Goal: Information Seeking & Learning: Learn about a topic

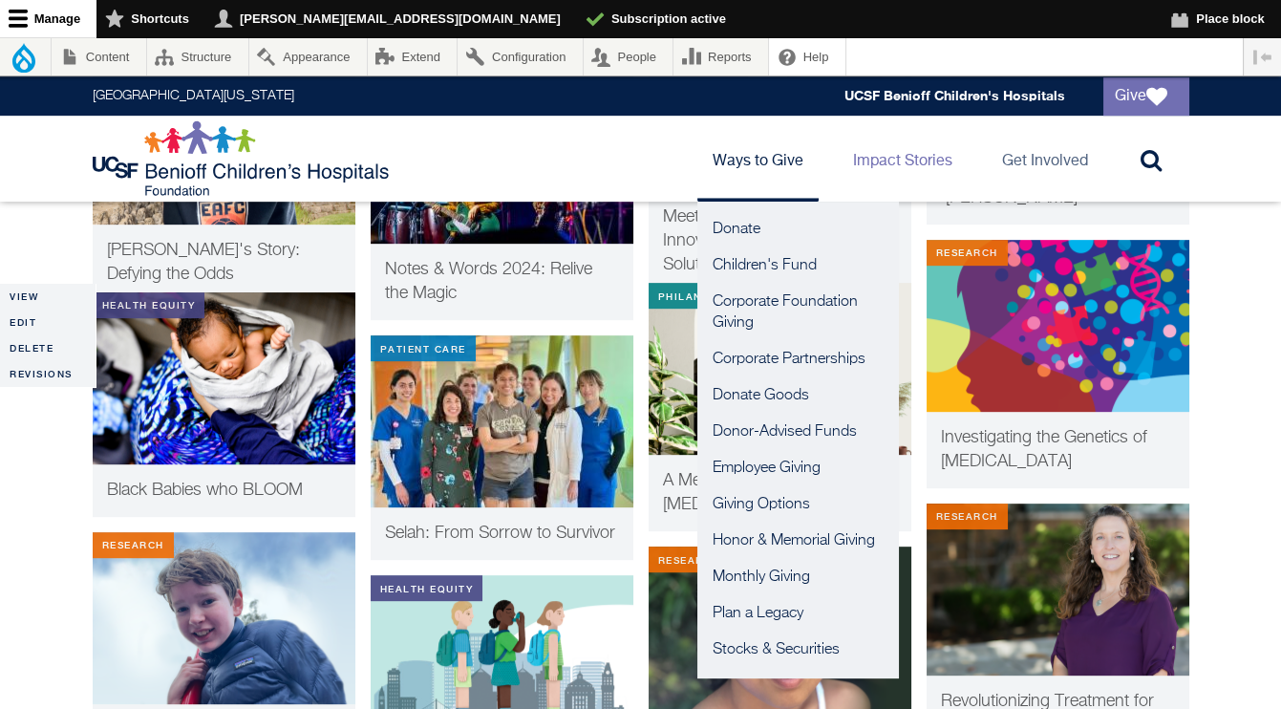
click at [767, 166] on link "Ways to Give" at bounding box center [757, 159] width 121 height 86
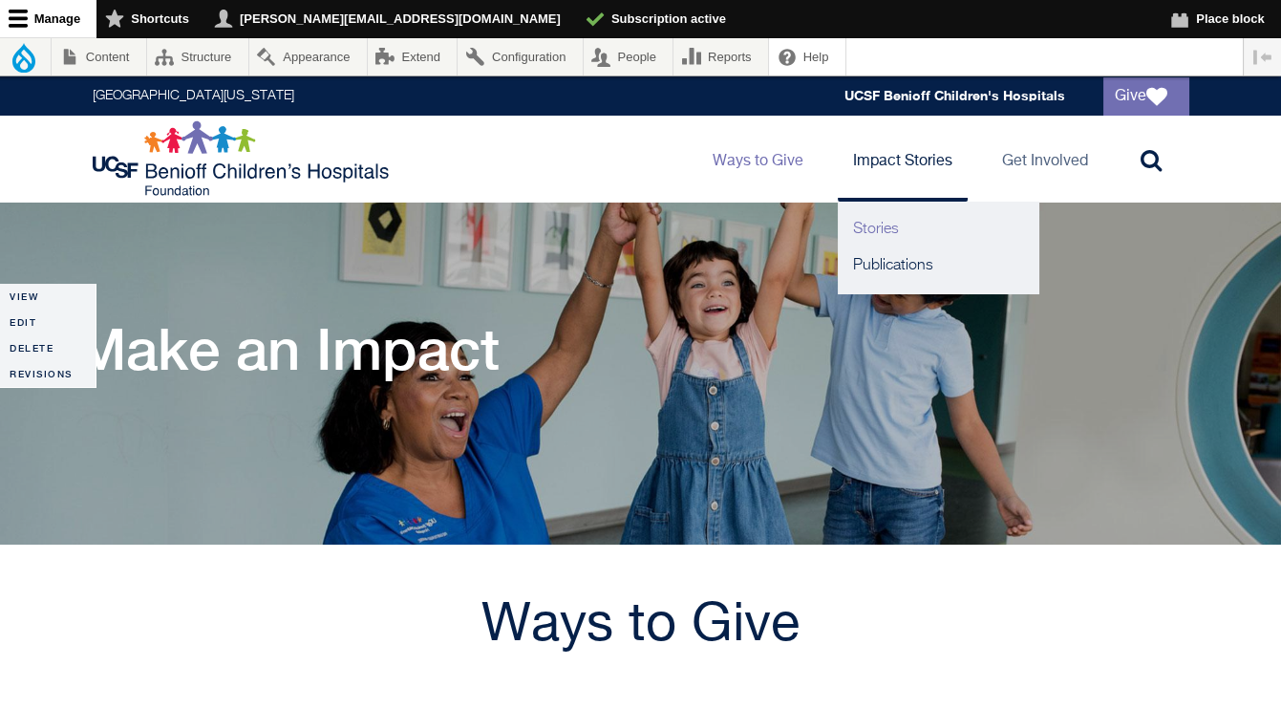
click at [870, 225] on link "Stories" at bounding box center [938, 229] width 201 height 36
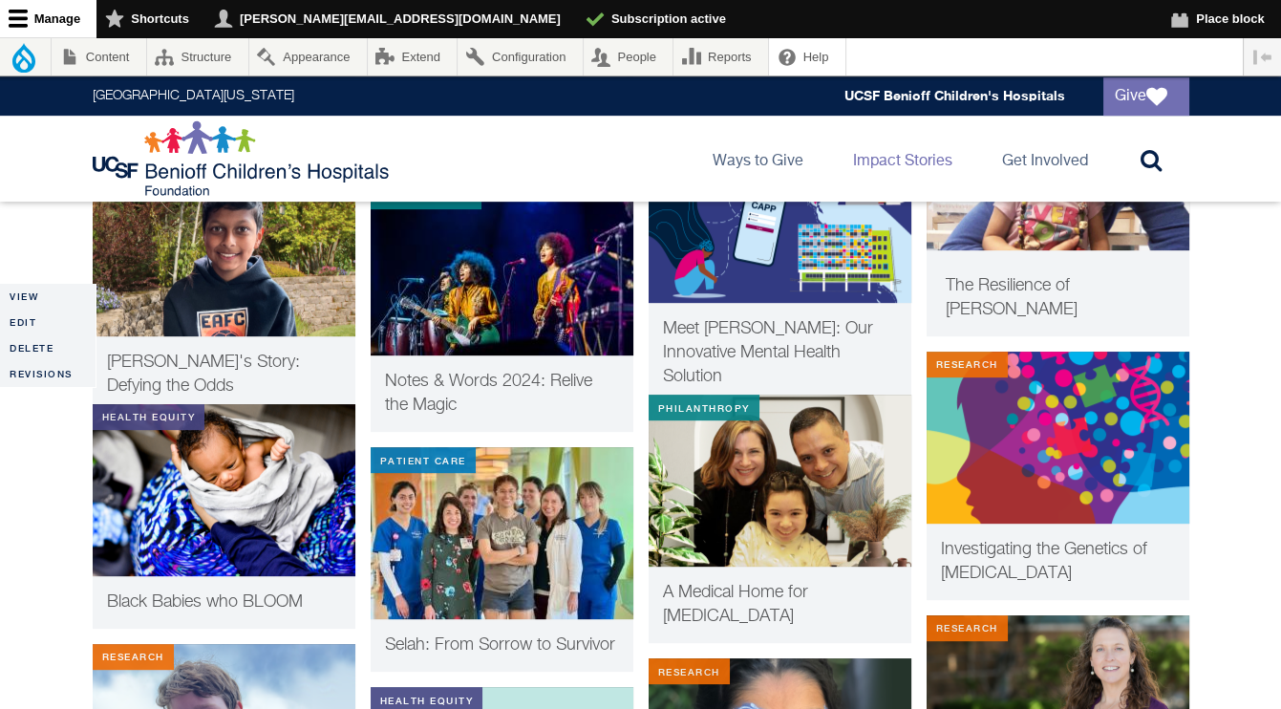
scroll to position [1816, 0]
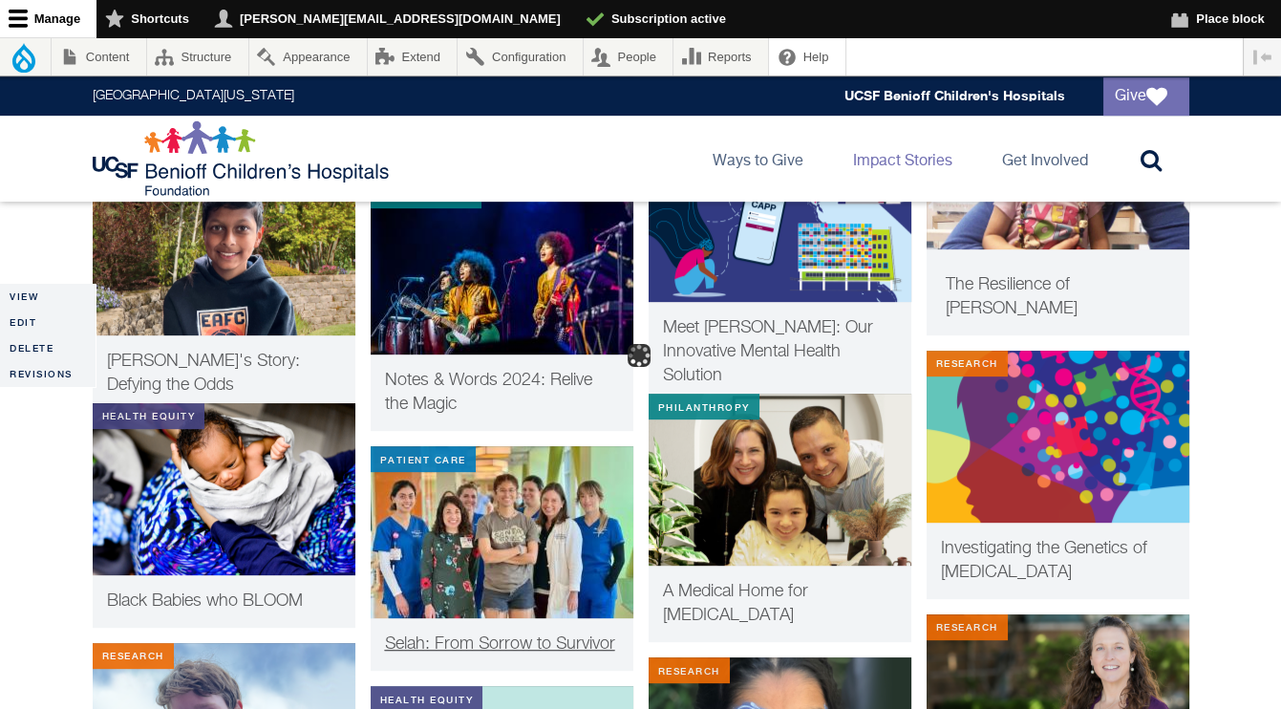
click at [492, 638] on span "Selah: From Sorrow to Survivor" at bounding box center [500, 643] width 230 height 17
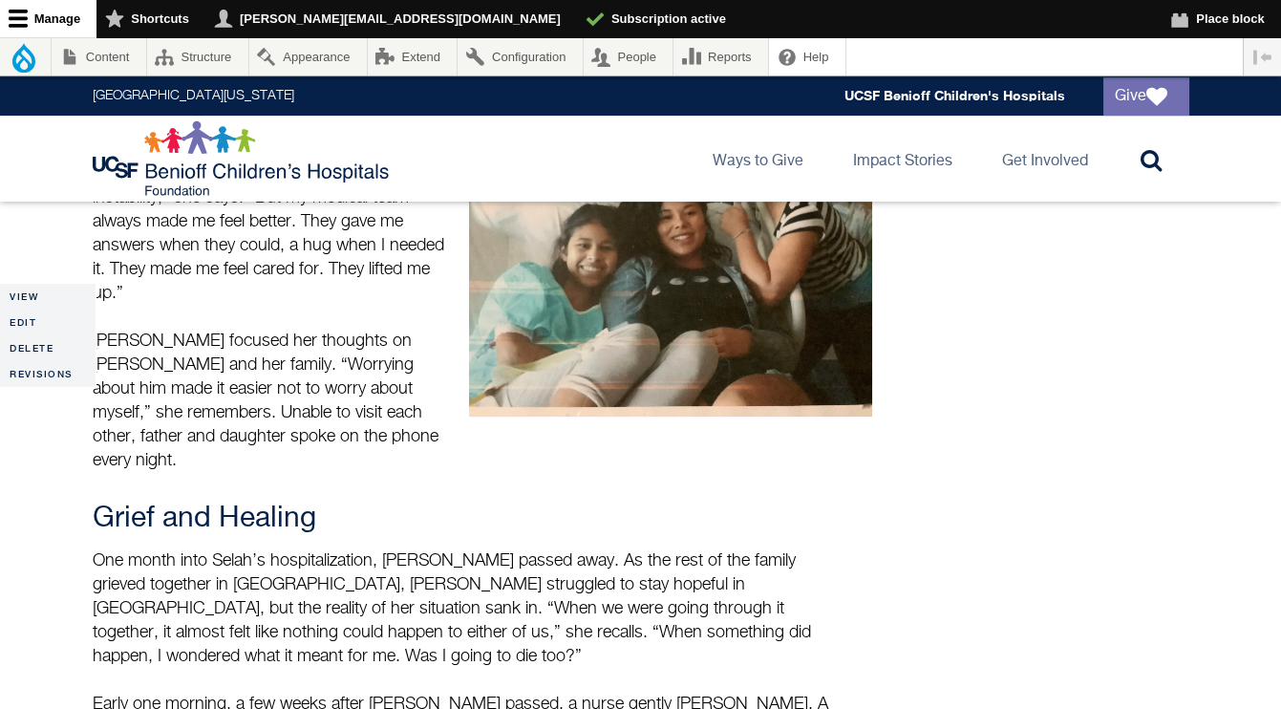
scroll to position [1553, 0]
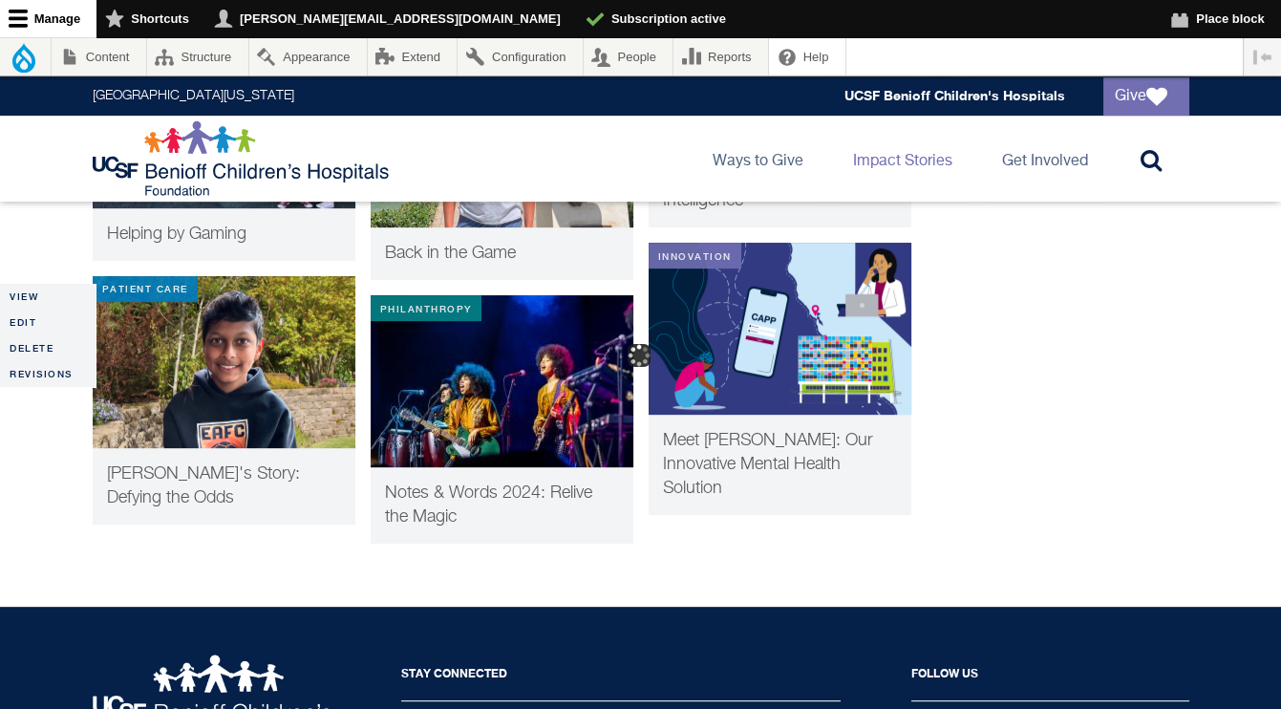
scroll to position [1758, 0]
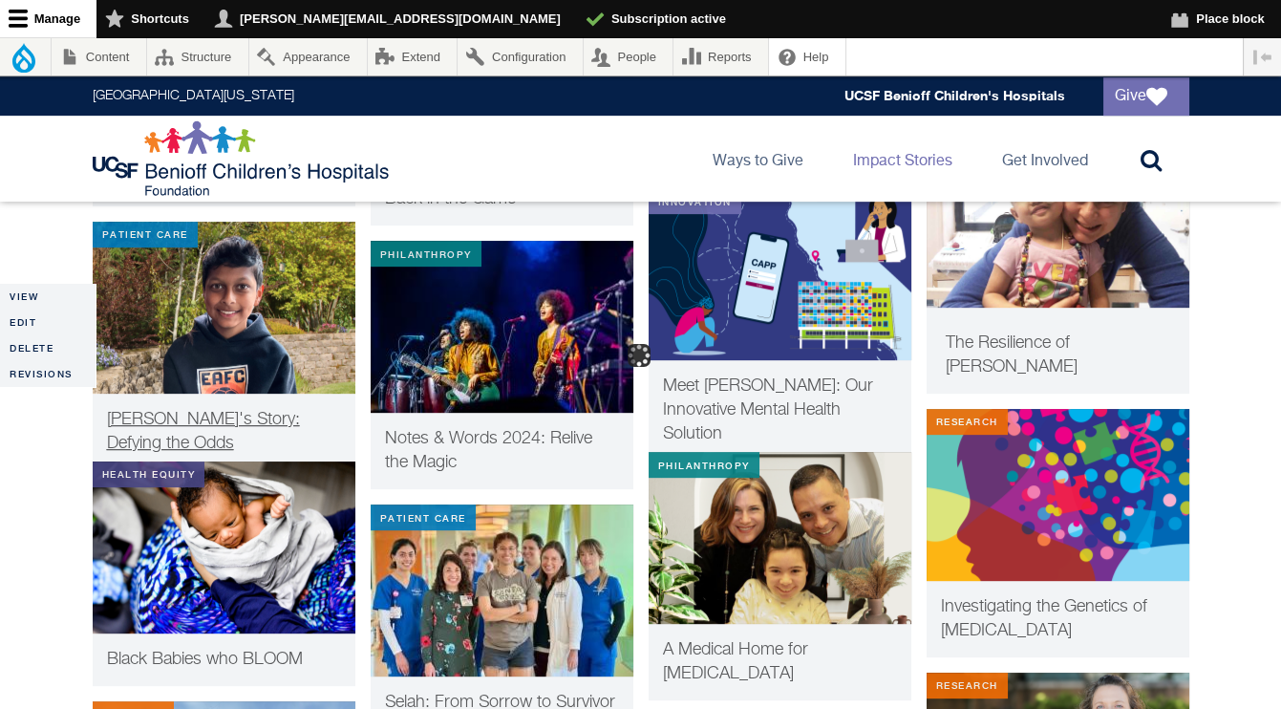
click at [219, 304] on img at bounding box center [224, 308] width 263 height 172
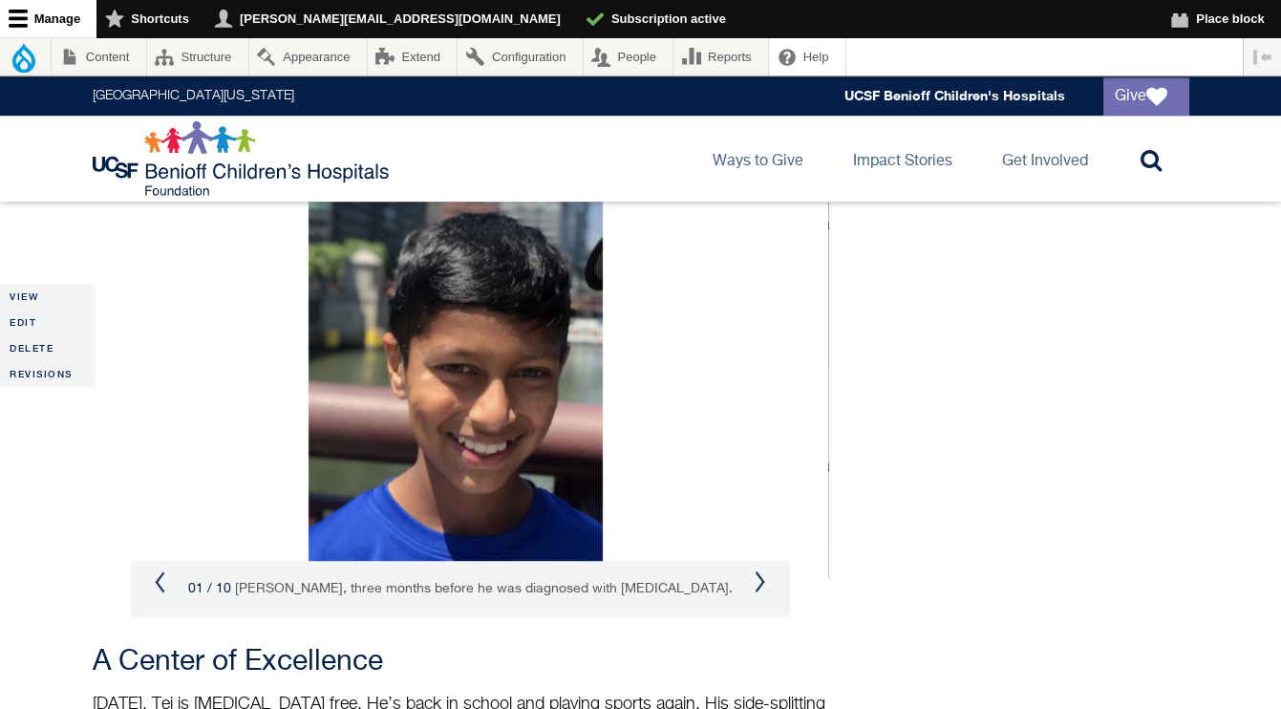
scroll to position [2554, 0]
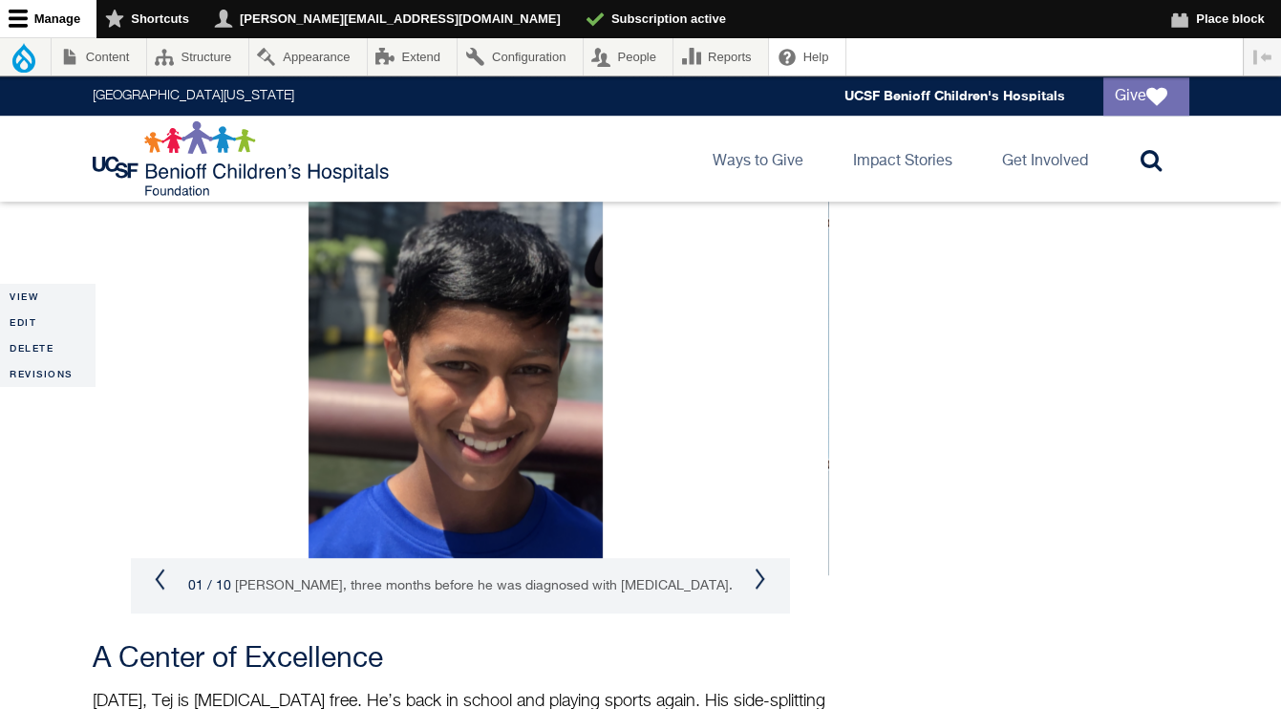
click at [751, 558] on div "01 / 10 [PERSON_NAME], three months before he was diagnosed with [MEDICAL_DATA]." at bounding box center [460, 585] width 659 height 55
click at [770, 558] on div "01 / 10 [PERSON_NAME], three months before he was diagnosed with [MEDICAL_DATA]." at bounding box center [460, 585] width 659 height 55
click at [763, 567] on button "Next" at bounding box center [760, 578] width 11 height 23
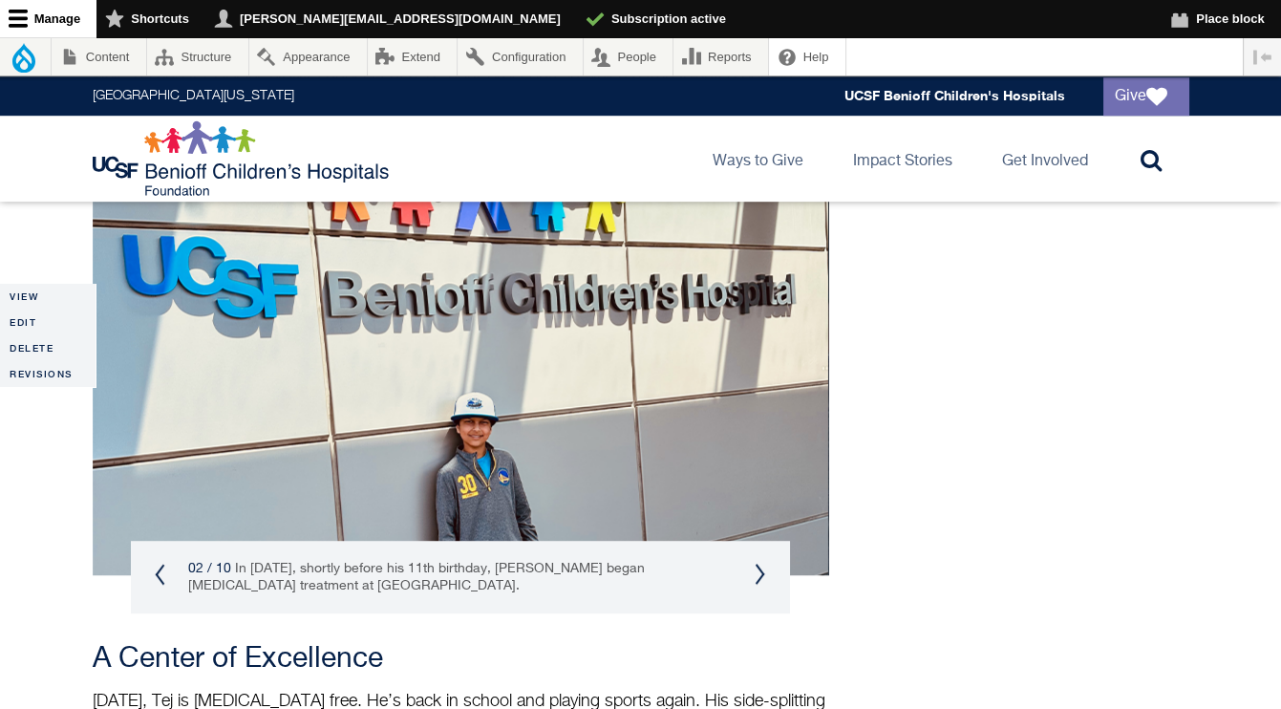
click at [763, 563] on button "Next" at bounding box center [760, 574] width 11 height 23
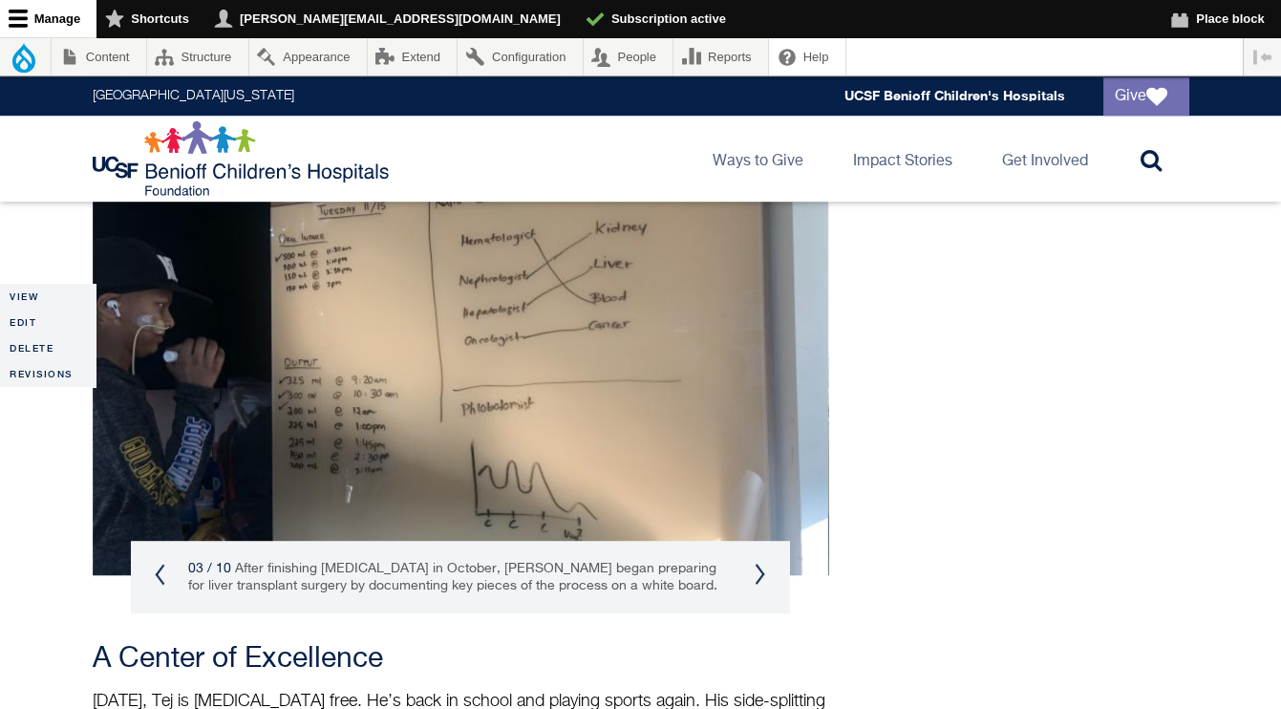
click at [763, 563] on button "Next" at bounding box center [760, 574] width 11 height 23
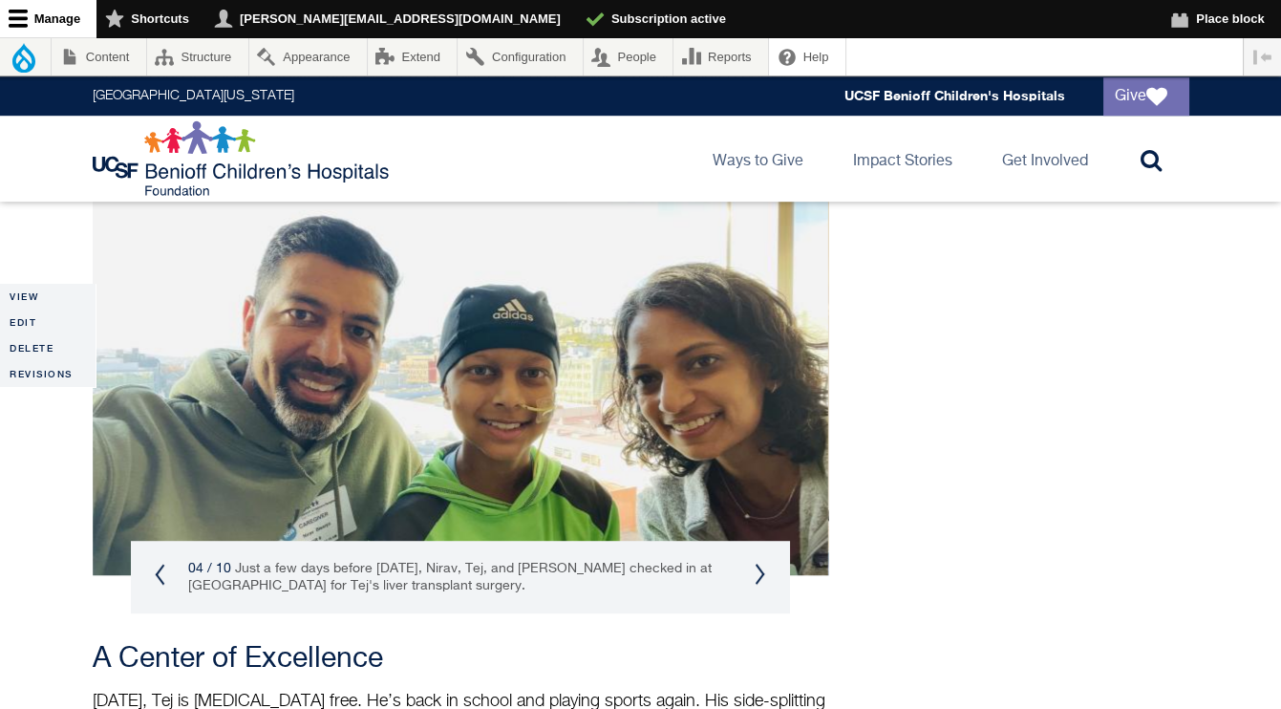
click at [763, 563] on button "Next" at bounding box center [760, 574] width 11 height 23
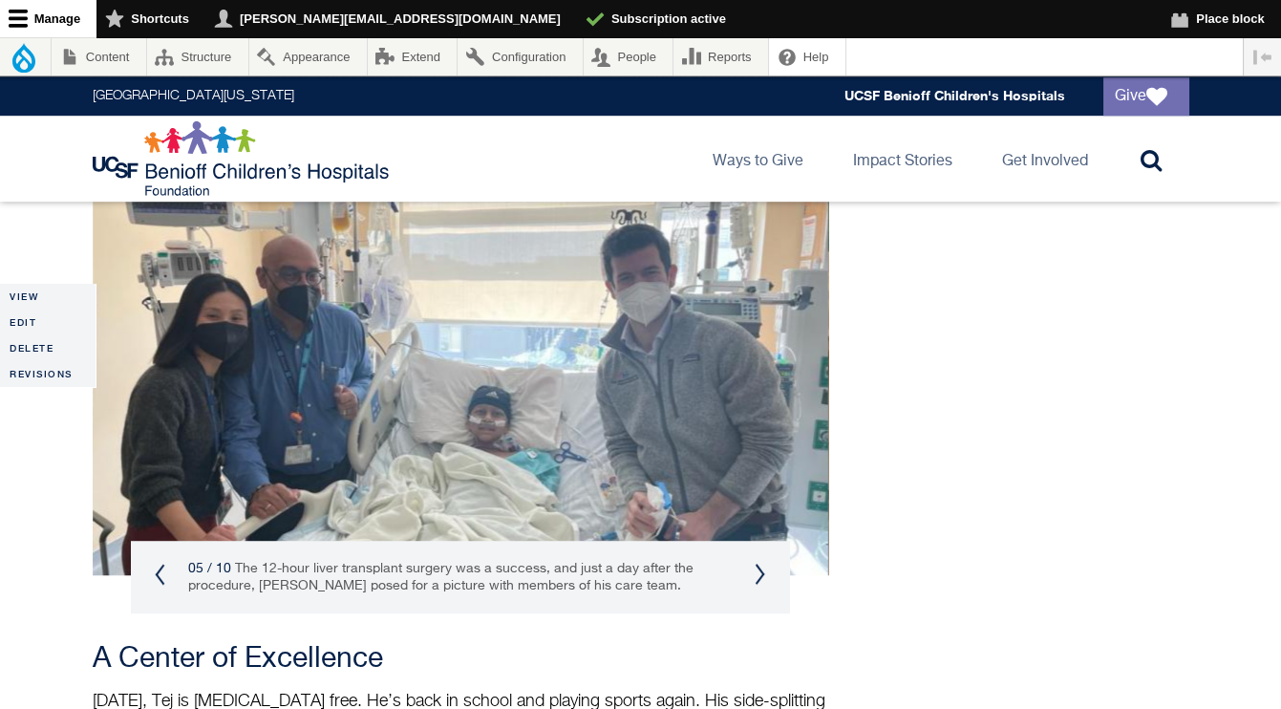
click at [759, 563] on button "Next" at bounding box center [760, 574] width 11 height 23
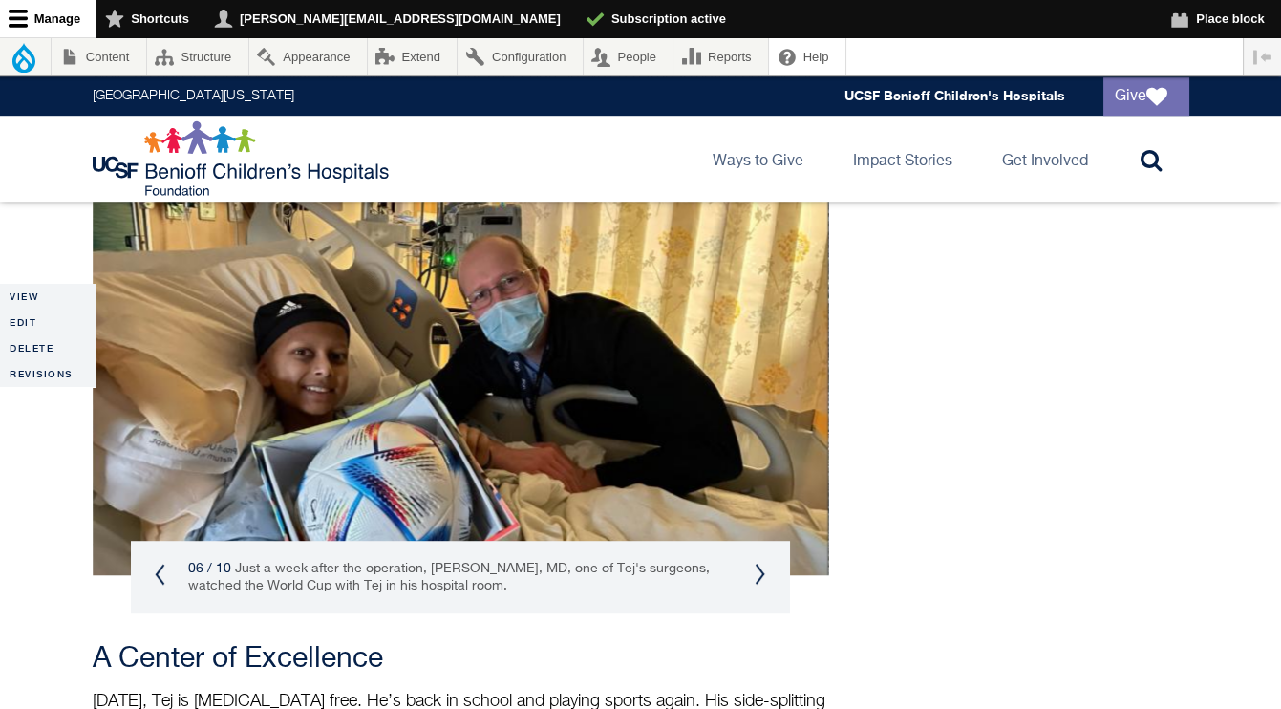
click at [759, 563] on button "Next" at bounding box center [760, 574] width 11 height 23
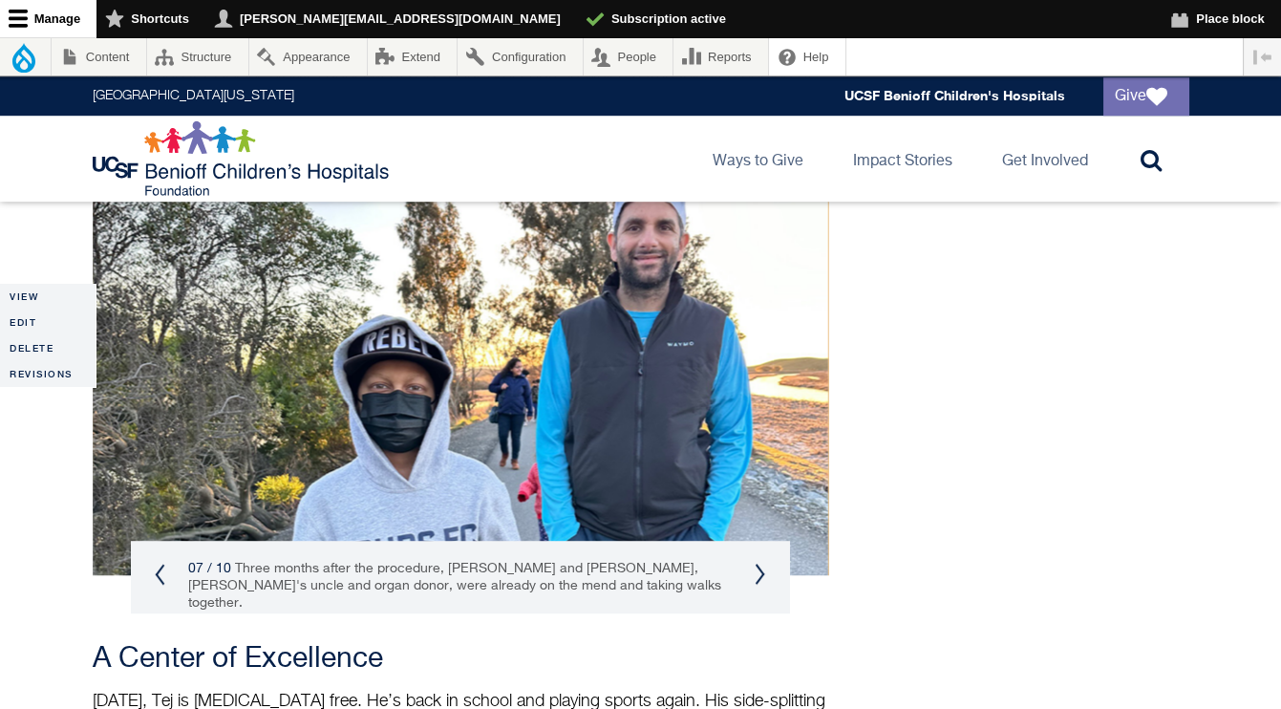
click at [759, 563] on button "Next" at bounding box center [760, 574] width 11 height 23
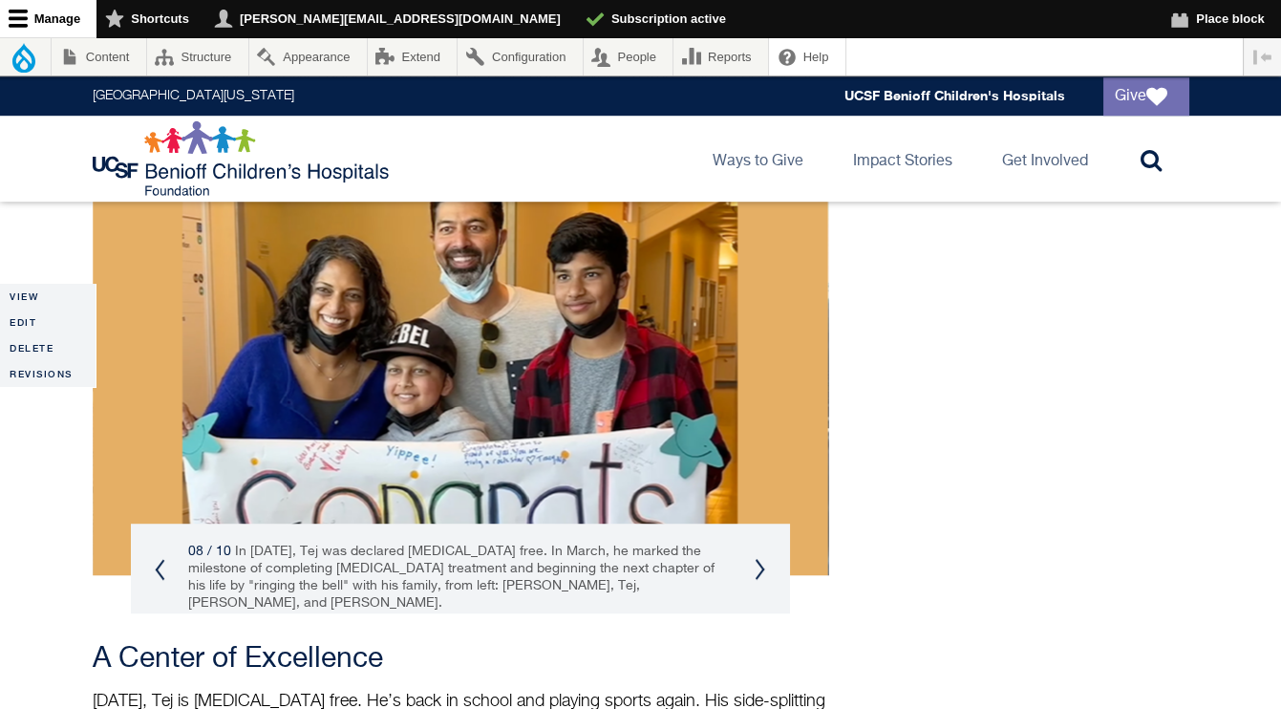
click at [759, 558] on button "Next" at bounding box center [760, 569] width 11 height 23
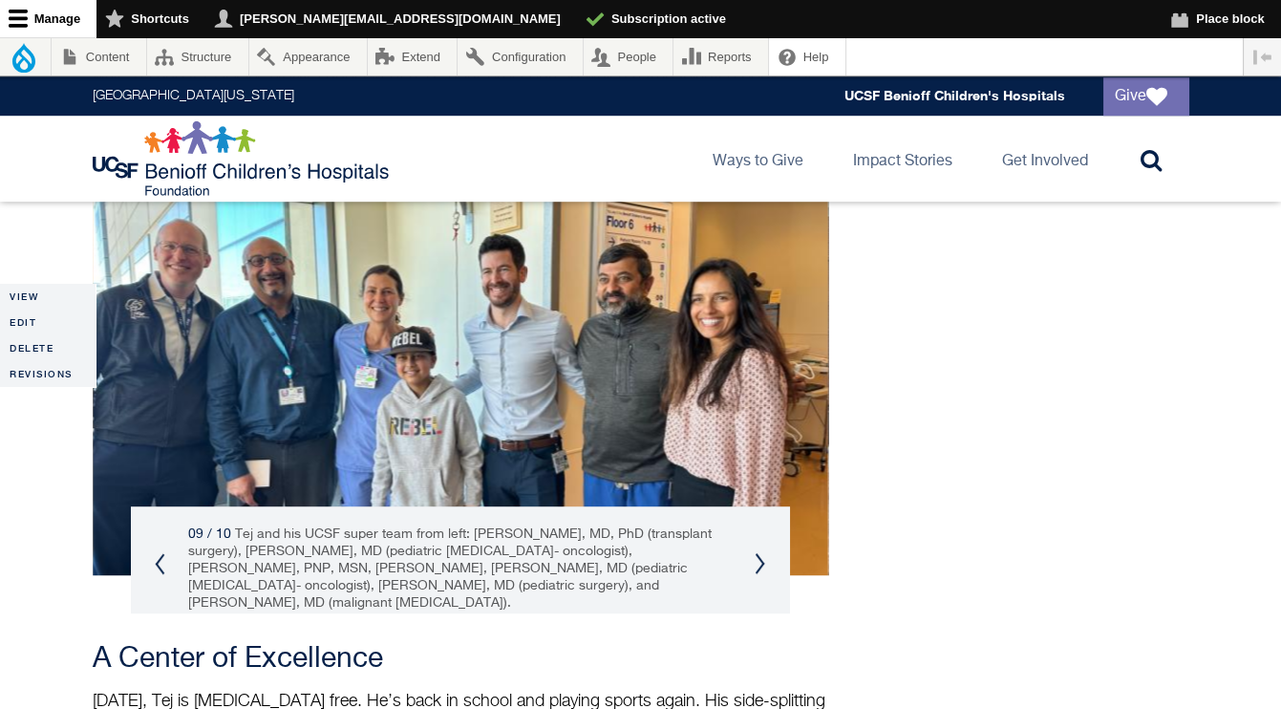
click at [759, 506] on div "09 / 10 Tej and his UCSF super team from left: Charles Rickert, MD, PhD (transp…" at bounding box center [460, 568] width 659 height 124
click at [759, 552] on button "Next" at bounding box center [760, 563] width 11 height 23
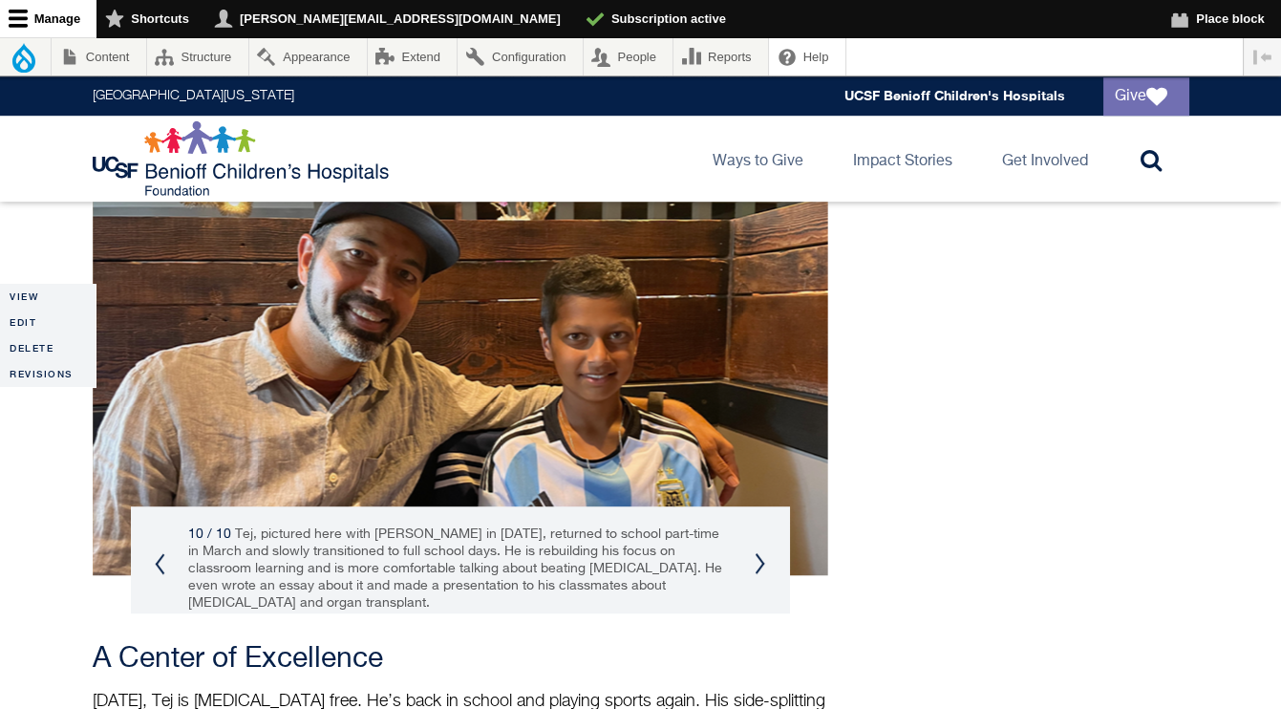
click at [755, 552] on button "Next" at bounding box center [760, 563] width 11 height 23
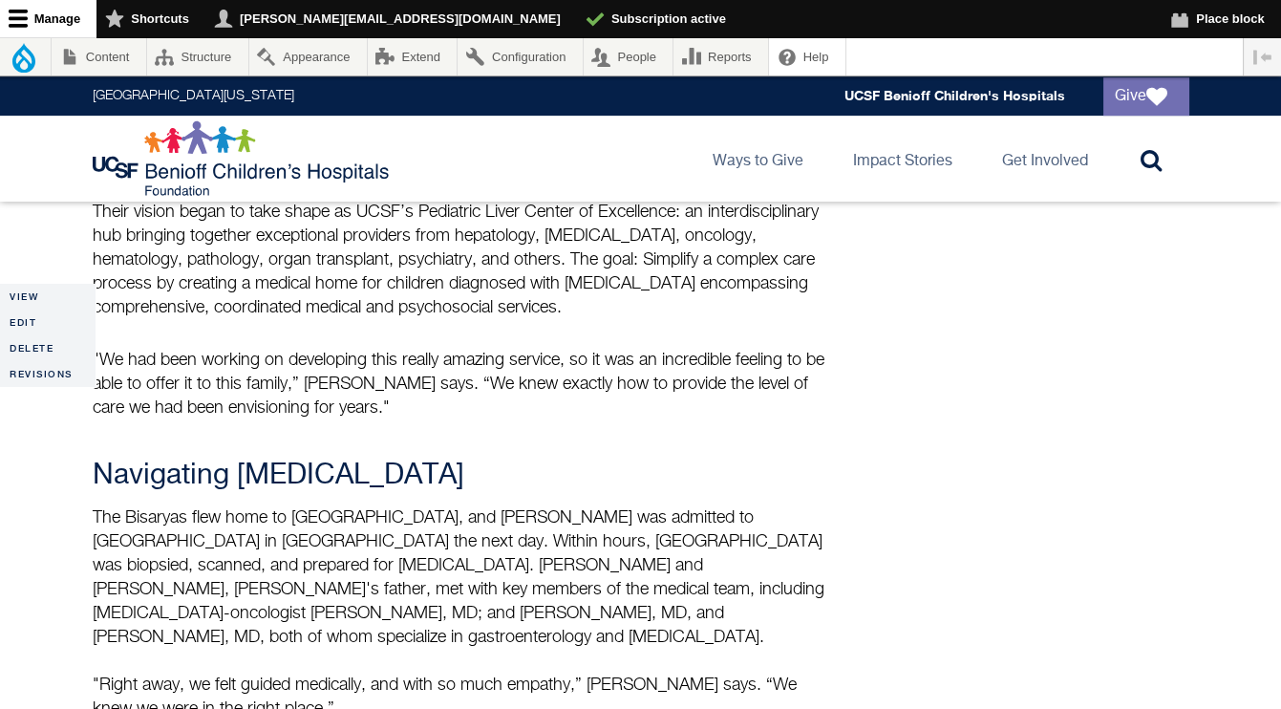
scroll to position [1521, 0]
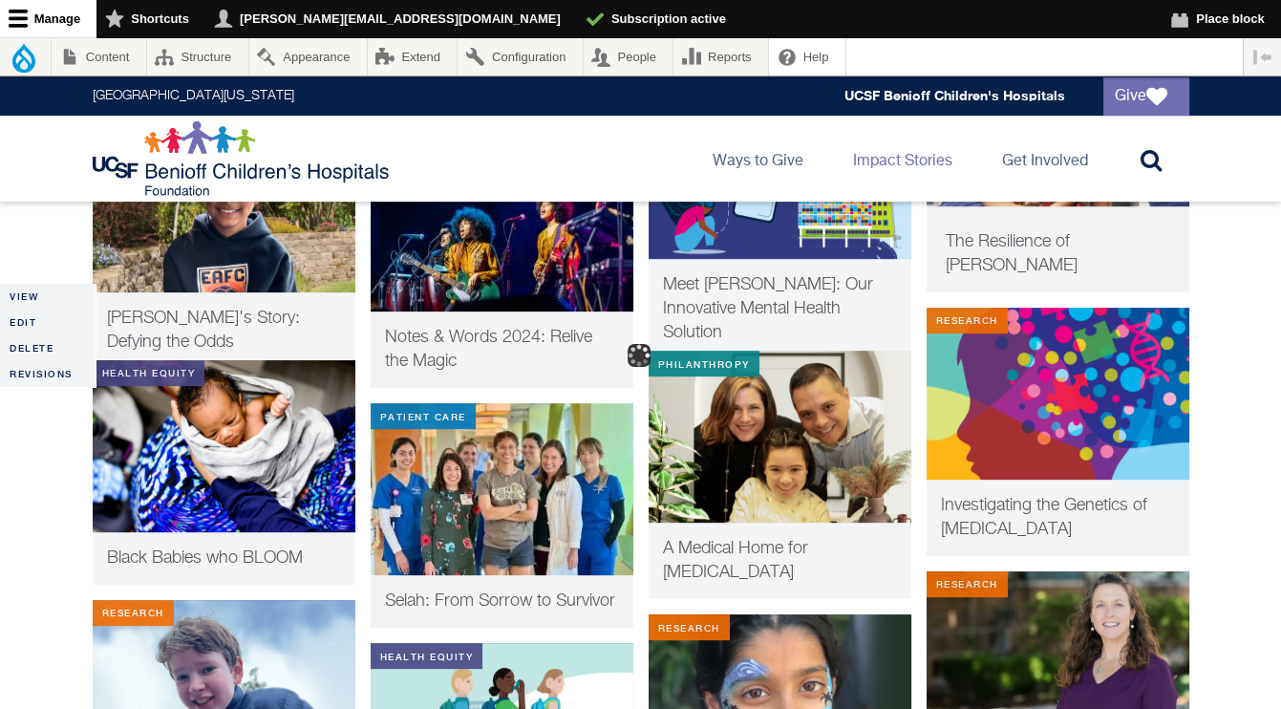
scroll to position [1884, 0]
